Goal: Navigation & Orientation: Find specific page/section

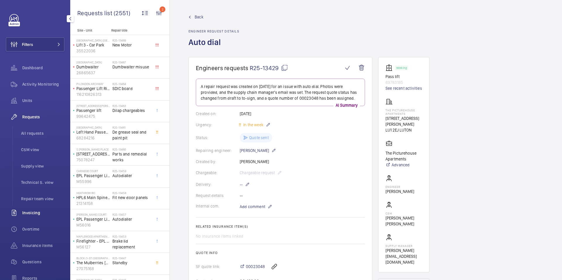
click at [29, 213] on span "Invoicing" at bounding box center [43, 213] width 42 height 6
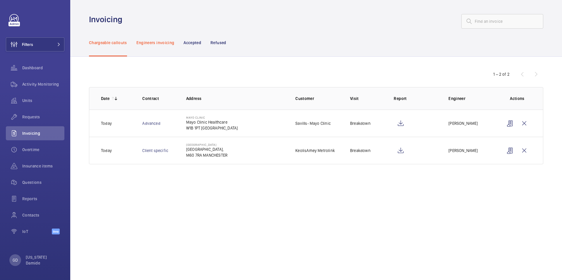
click at [154, 40] on p "Engineers invoicing" at bounding box center [155, 43] width 38 height 6
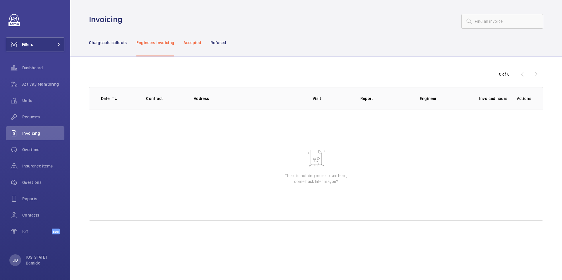
click at [191, 40] on p "Accepted" at bounding box center [192, 43] width 18 height 6
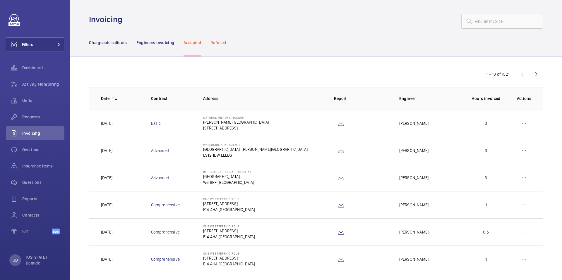
click at [221, 42] on p "Refused" at bounding box center [218, 43] width 16 height 6
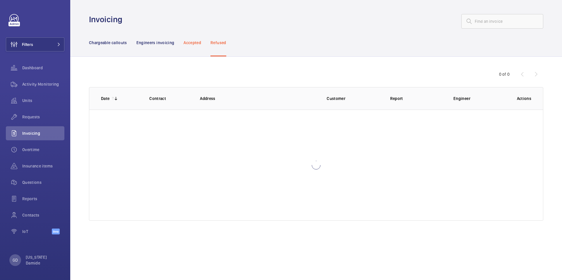
click at [195, 42] on p "Accepted" at bounding box center [192, 43] width 18 height 6
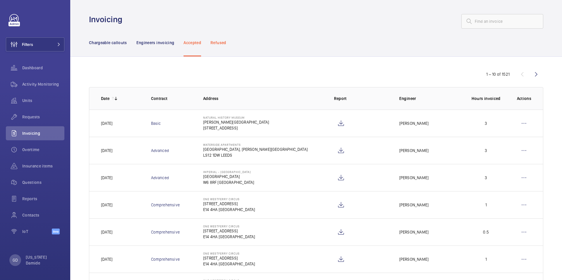
click at [222, 44] on p "Refused" at bounding box center [218, 43] width 16 height 6
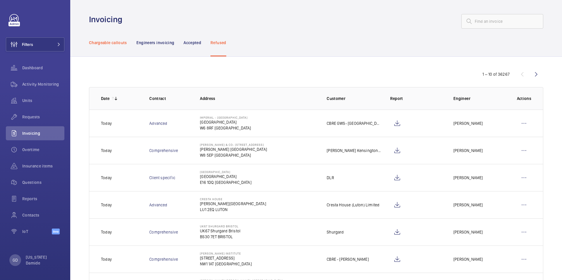
click at [120, 43] on p "Chargeable callouts" at bounding box center [108, 43] width 38 height 6
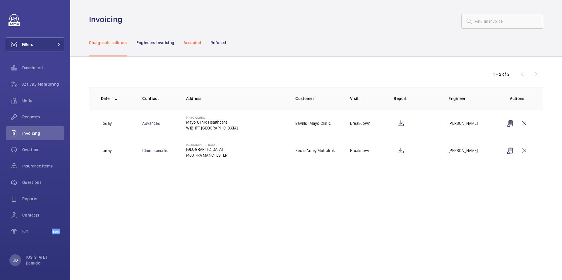
click at [195, 44] on p "Accepted" at bounding box center [192, 43] width 18 height 6
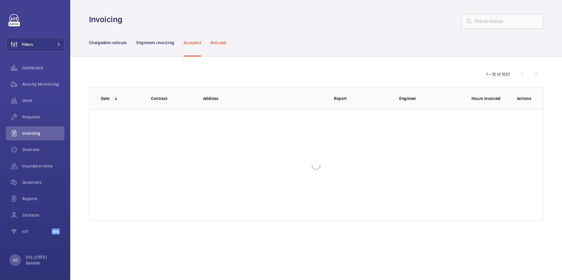
click at [217, 43] on p "Refused" at bounding box center [218, 43] width 16 height 6
click at [159, 42] on p "Engineers invoicing" at bounding box center [155, 43] width 38 height 6
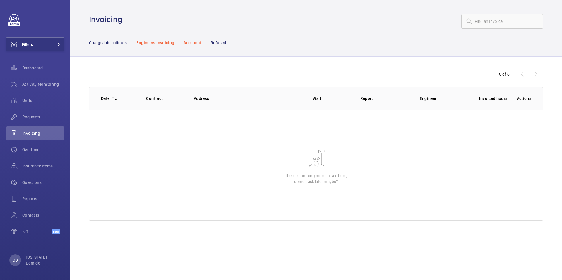
click at [185, 43] on p "Accepted" at bounding box center [192, 43] width 18 height 6
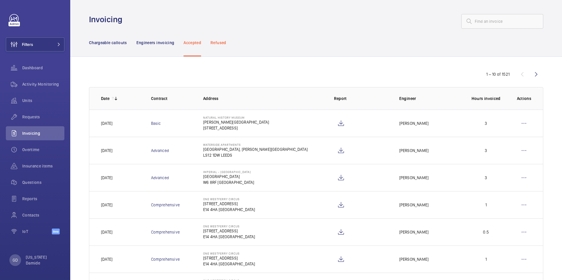
click at [223, 42] on p "Refused" at bounding box center [218, 43] width 16 height 6
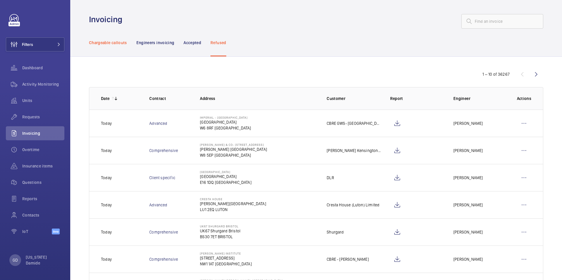
click at [118, 44] on p "Chargeable callouts" at bounding box center [108, 43] width 38 height 6
